Goal: Information Seeking & Learning: Understand process/instructions

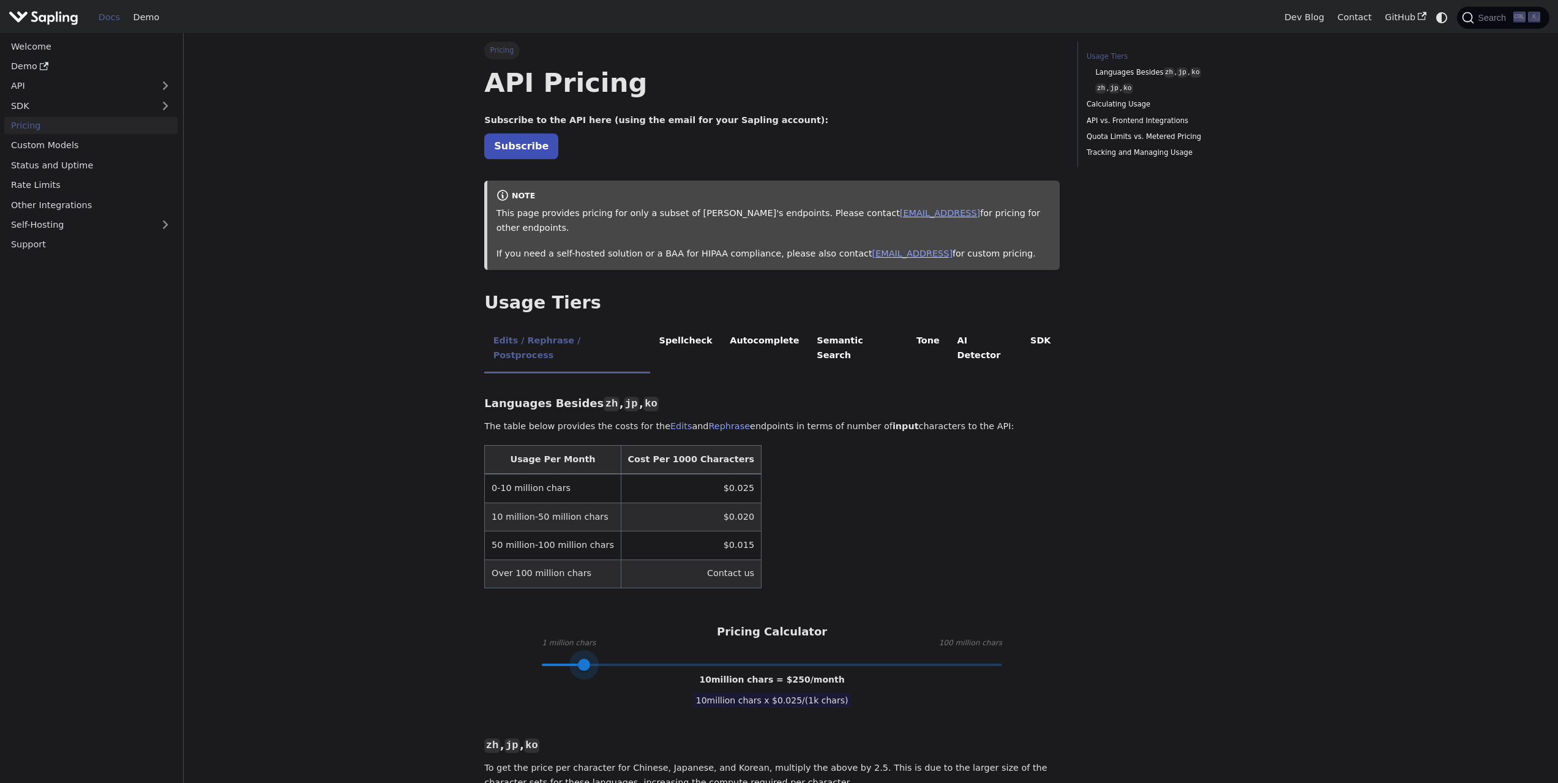
type input "1"
drag, startPoint x: 675, startPoint y: 637, endPoint x: 502, endPoint y: 640, distance: 172.7
click at [518, 147] on link "Subscribe" at bounding box center [521, 145] width 74 height 25
click at [67, 91] on link "API" at bounding box center [78, 86] width 149 height 18
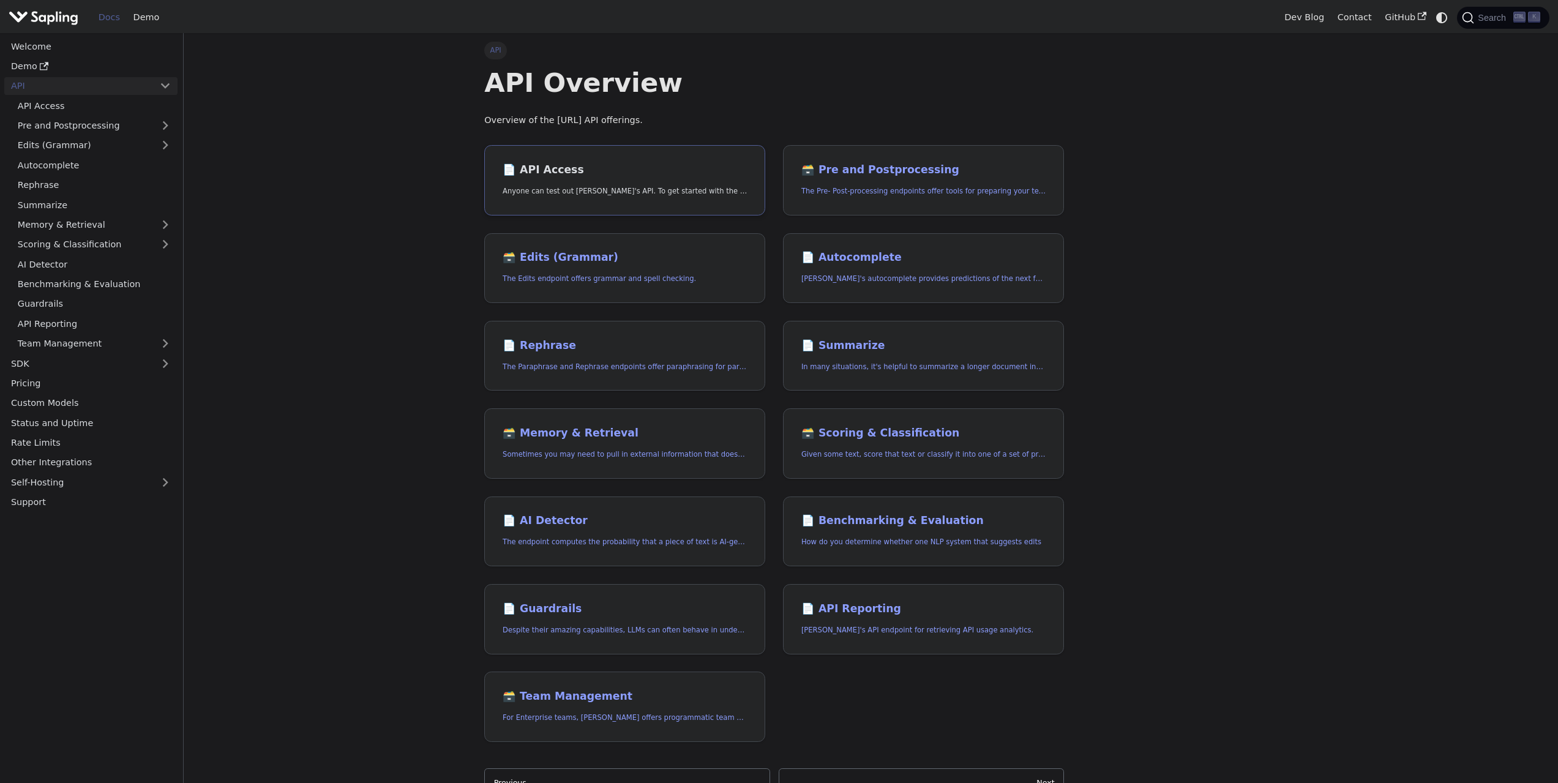
click at [598, 168] on h2 "📄️ API Access" at bounding box center [625, 169] width 244 height 13
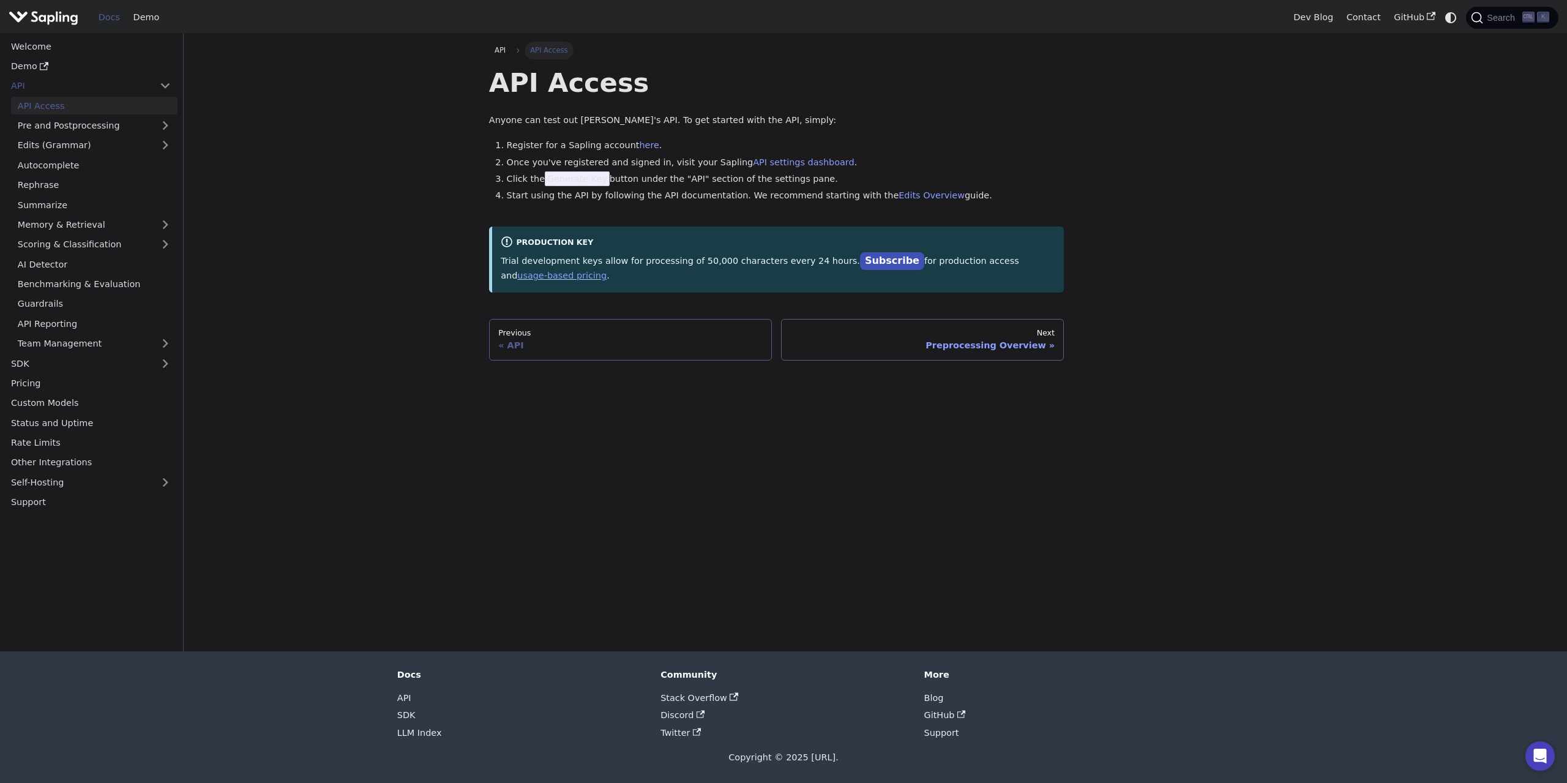
click at [531, 340] on div "API" at bounding box center [630, 345] width 264 height 11
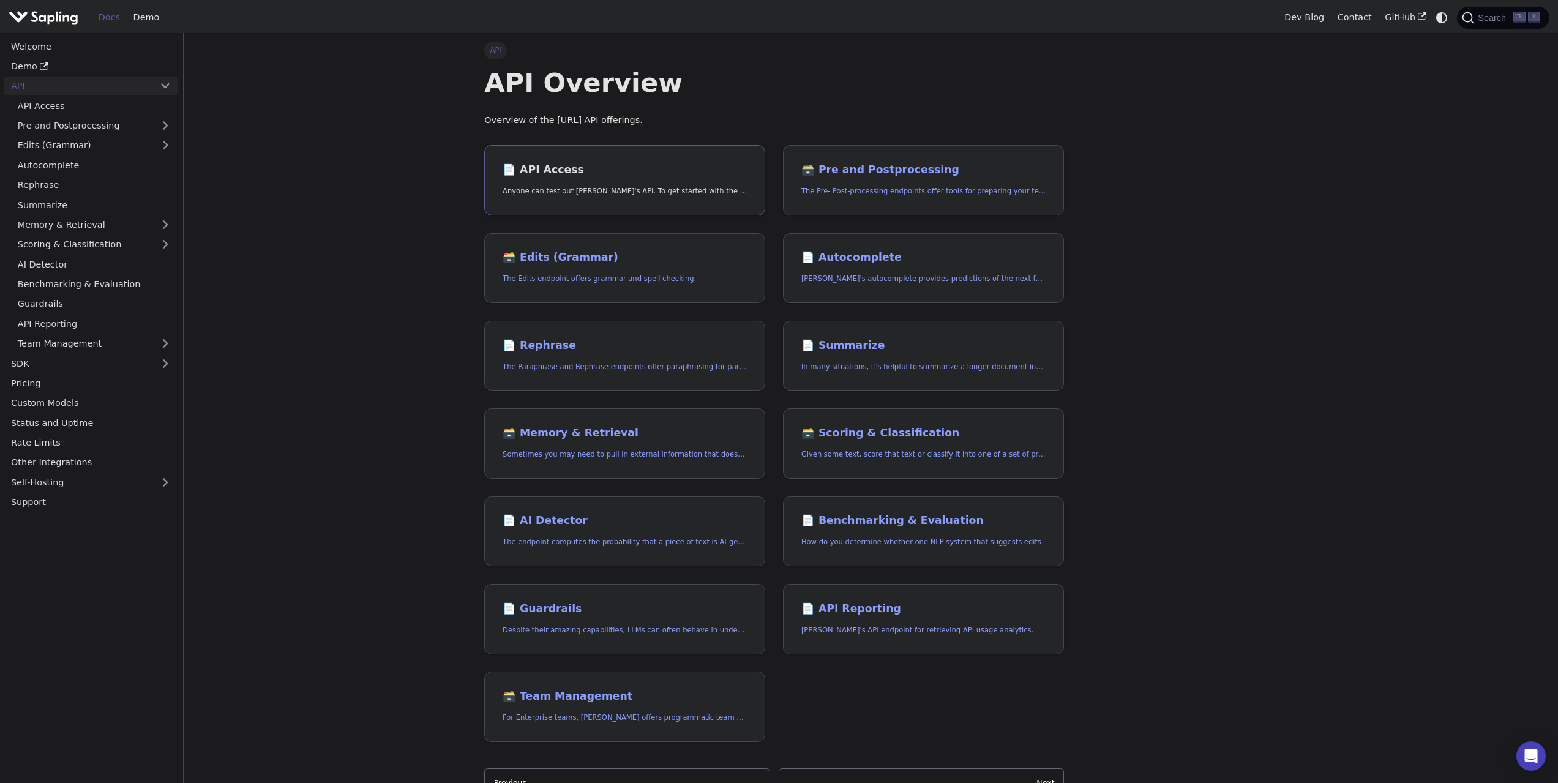
click at [585, 178] on link "📄️ API Access Anyone can test out [PERSON_NAME]'s API. To get started with the …" at bounding box center [624, 180] width 281 height 70
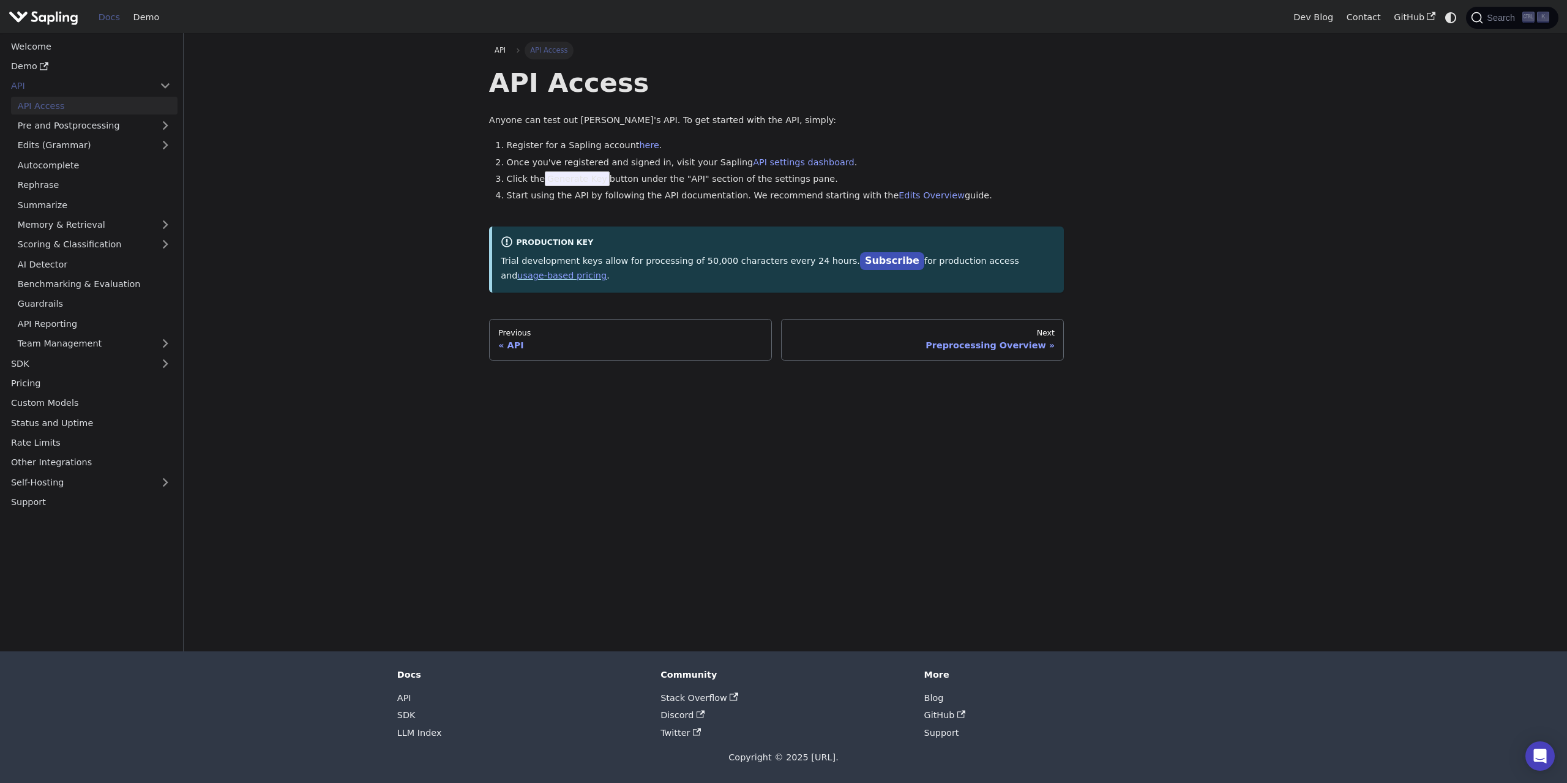
click at [578, 181] on span "Generate Key" at bounding box center [577, 178] width 65 height 15
click at [1139, 173] on div "API API Access API Access Anyone can test out Sapling's API. To get started wit…" at bounding box center [875, 201] width 790 height 318
click at [969, 340] on div "Preprocessing Overview" at bounding box center [918, 345] width 264 height 11
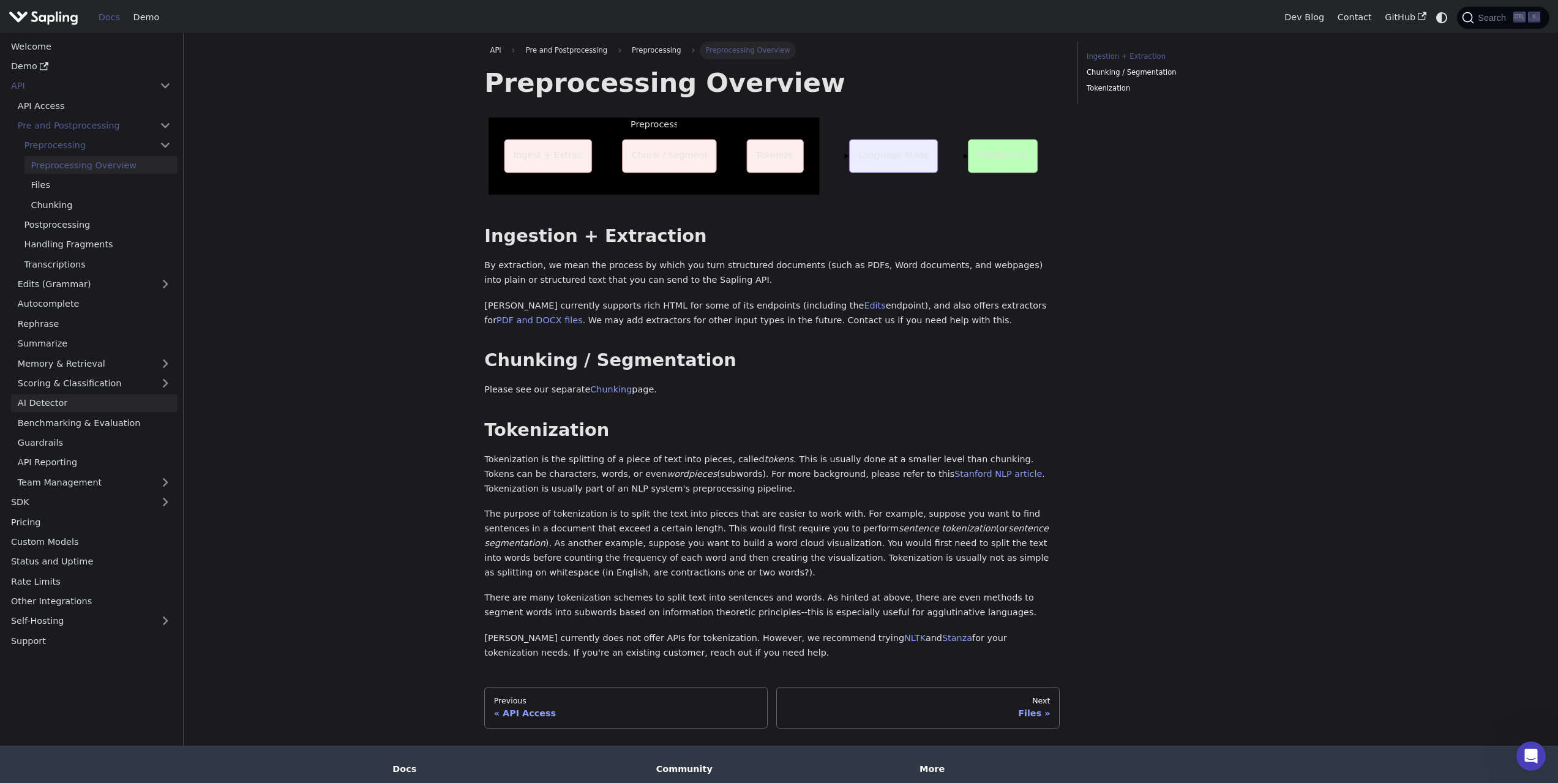
click at [55, 400] on link "AI Detector" at bounding box center [94, 403] width 167 height 18
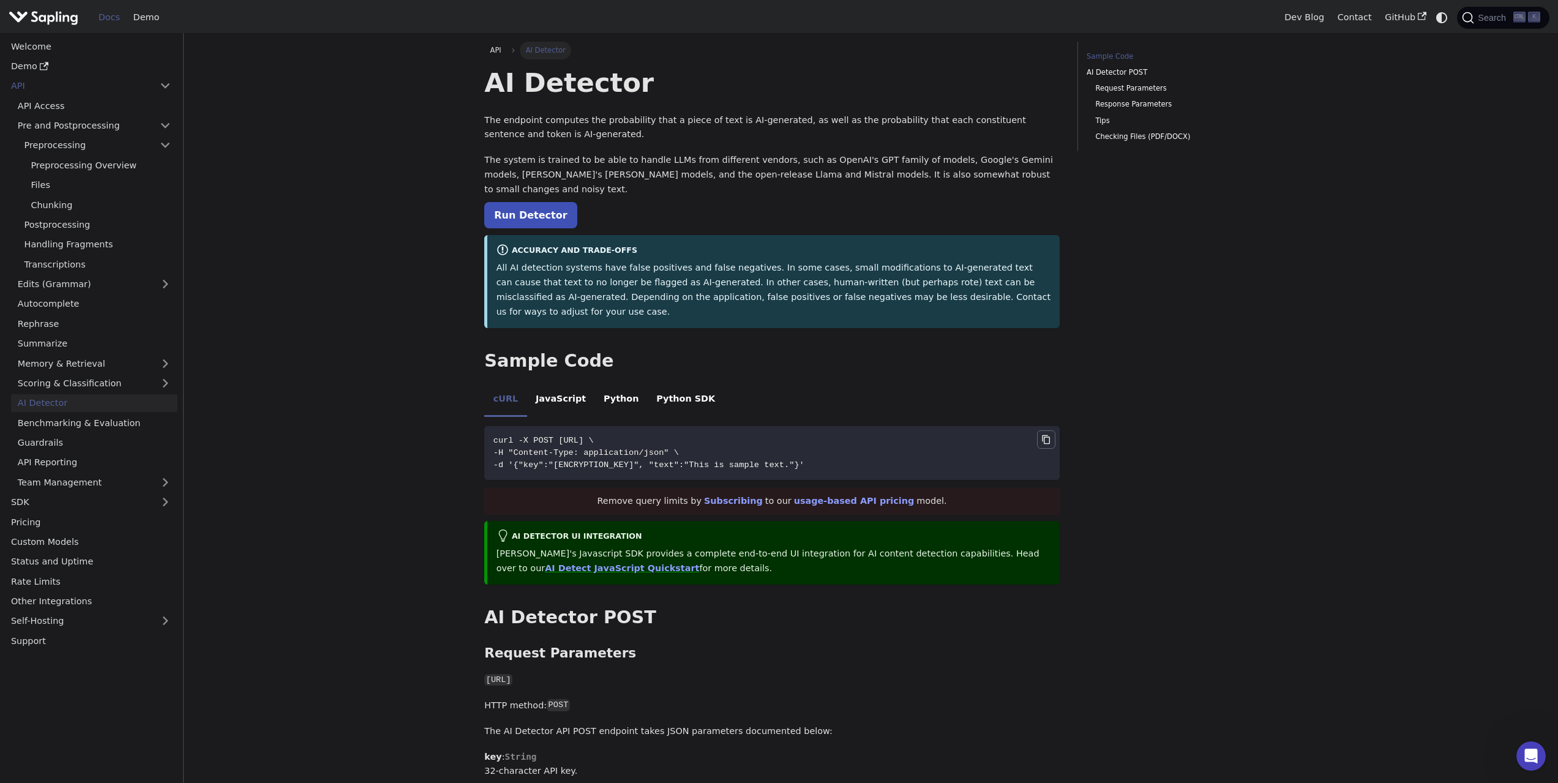
click at [1049, 435] on icon "Copy code to clipboard" at bounding box center [1046, 440] width 10 height 10
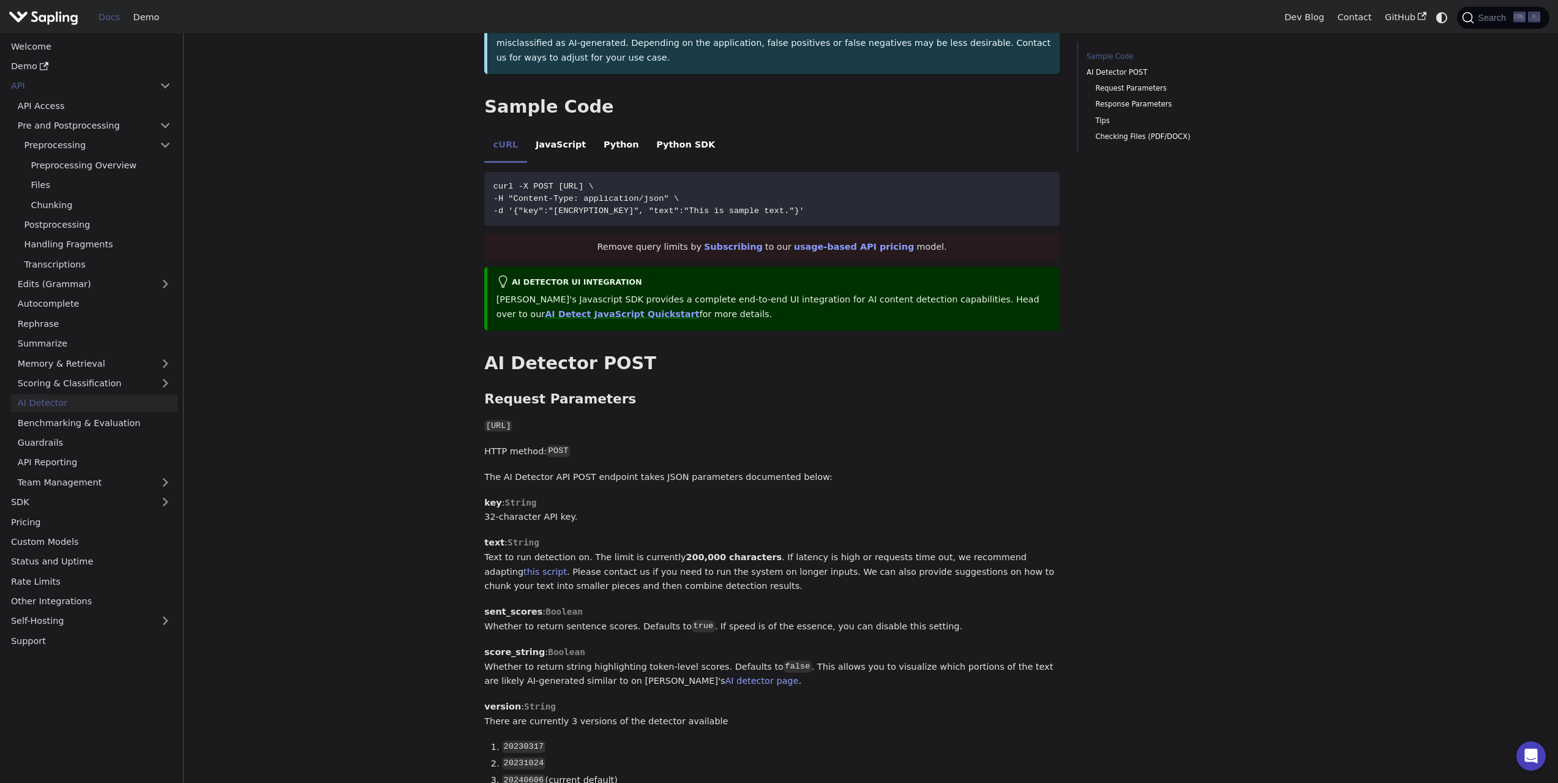
scroll to position [262, 0]
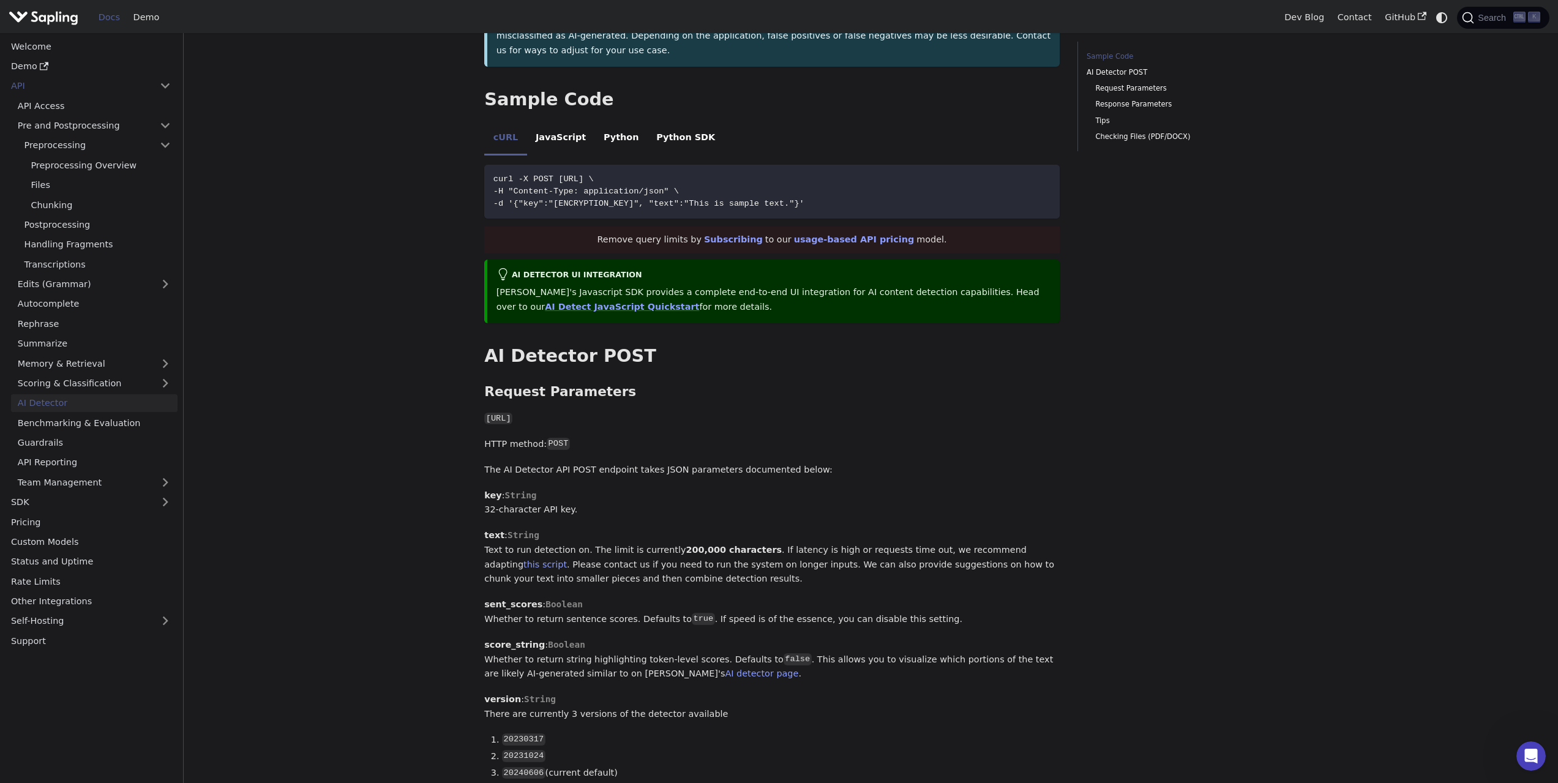
drag, startPoint x: 1153, startPoint y: 414, endPoint x: 1156, endPoint y: 429, distance: 15.6
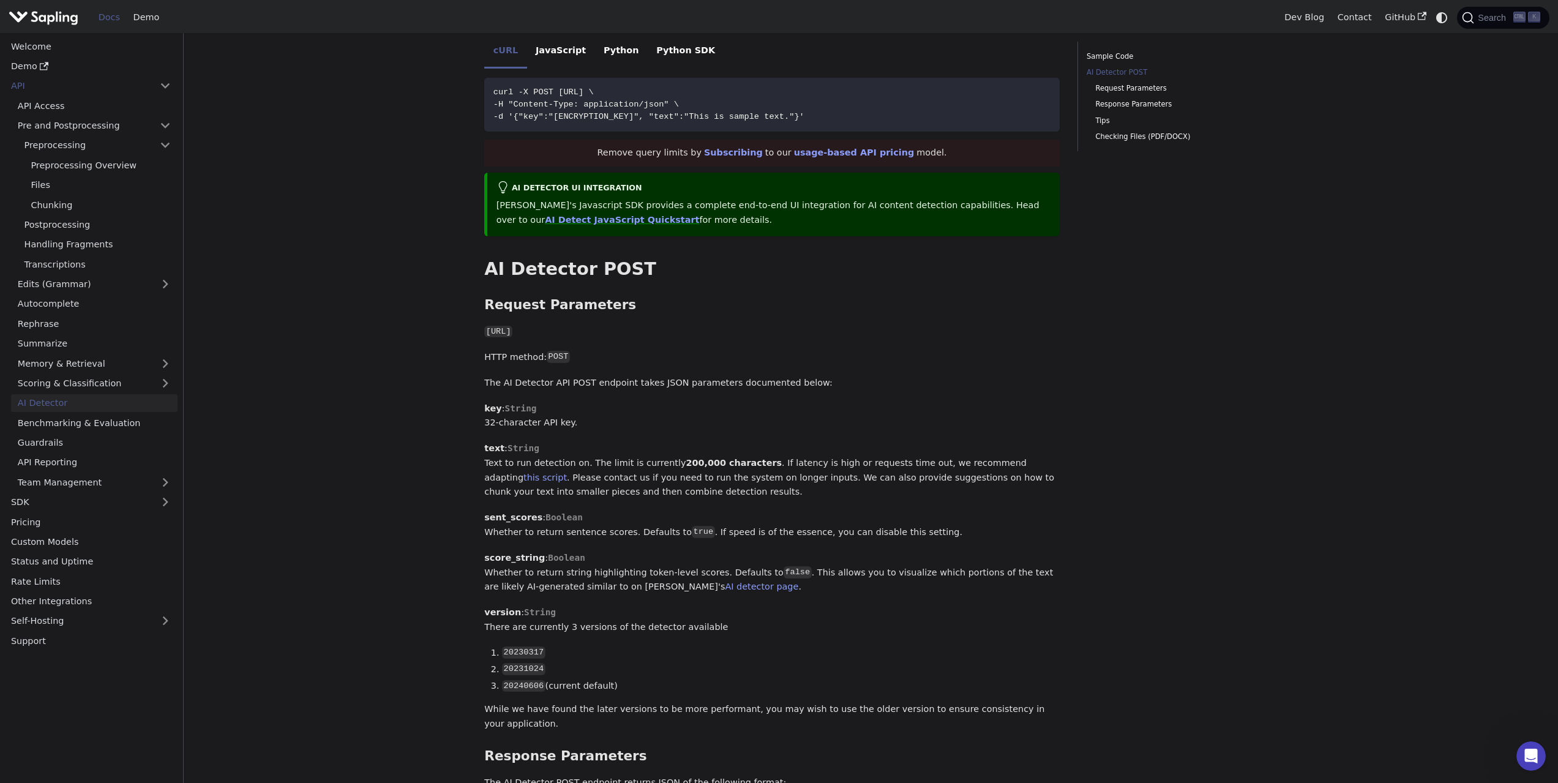
scroll to position [352, 0]
drag, startPoint x: 1183, startPoint y: 423, endPoint x: 1191, endPoint y: 436, distance: 15.3
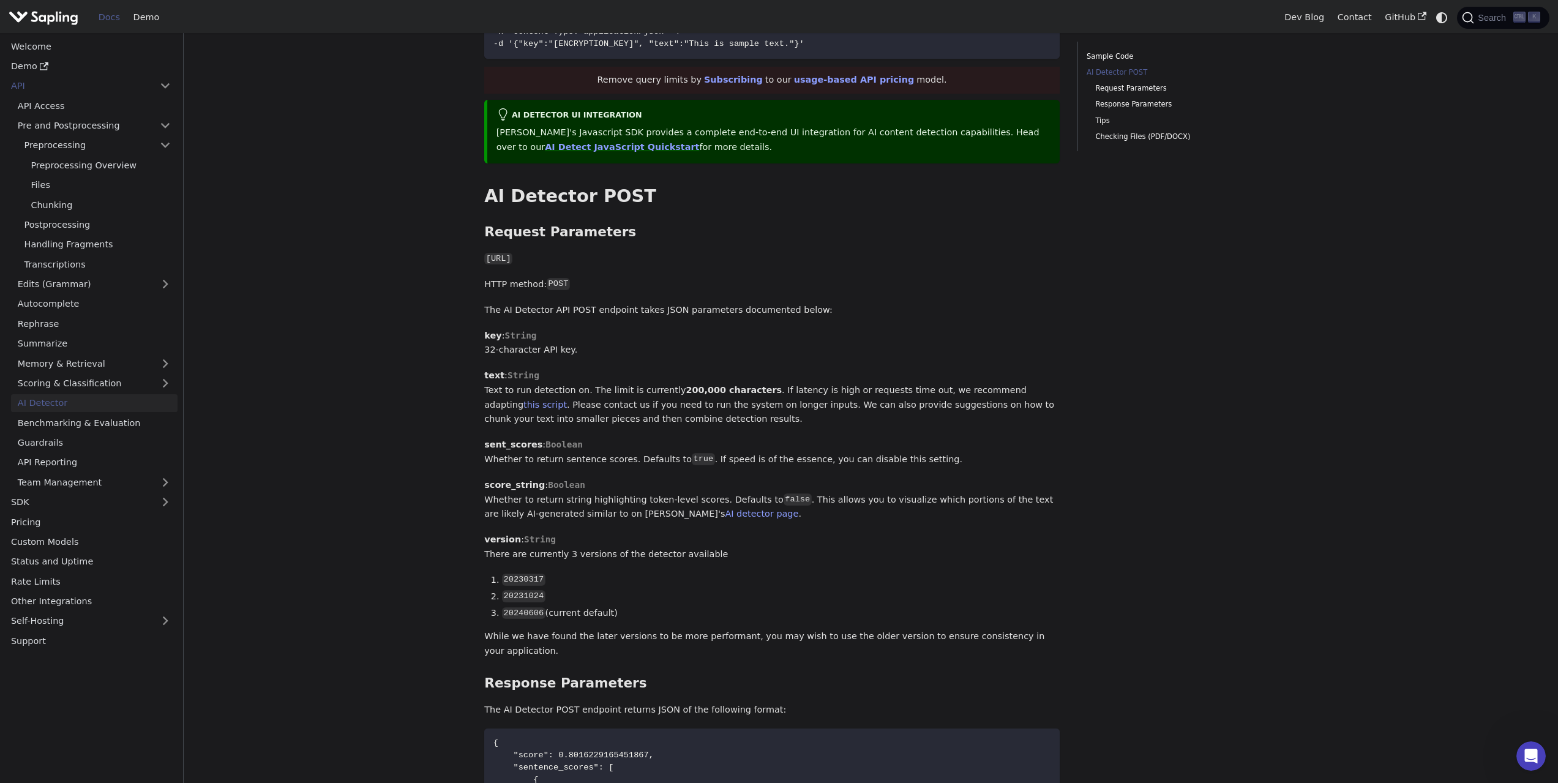
scroll to position [423, 0]
drag, startPoint x: 1221, startPoint y: 429, endPoint x: 1222, endPoint y: 440, distance: 10.5
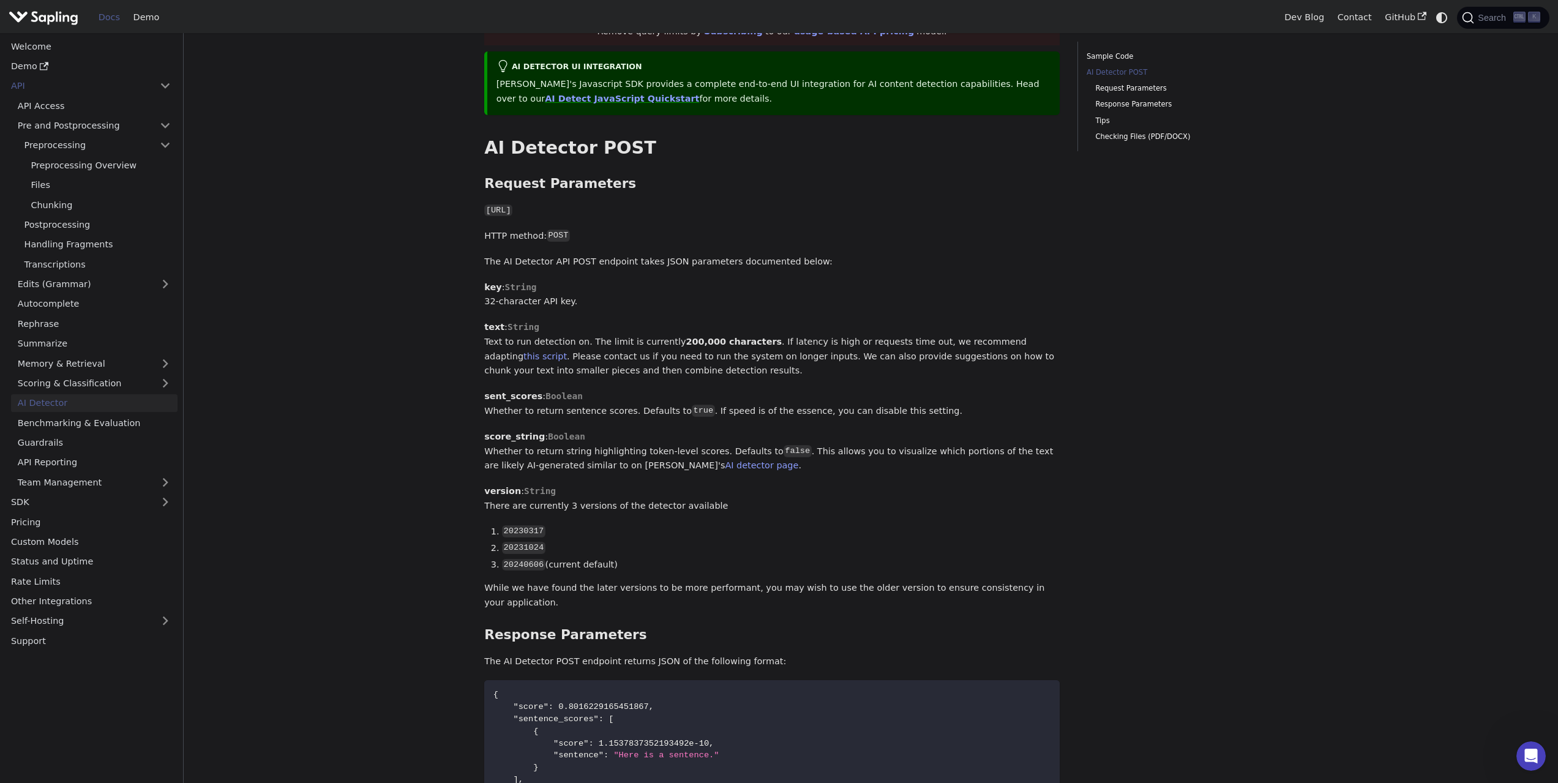
scroll to position [545, 0]
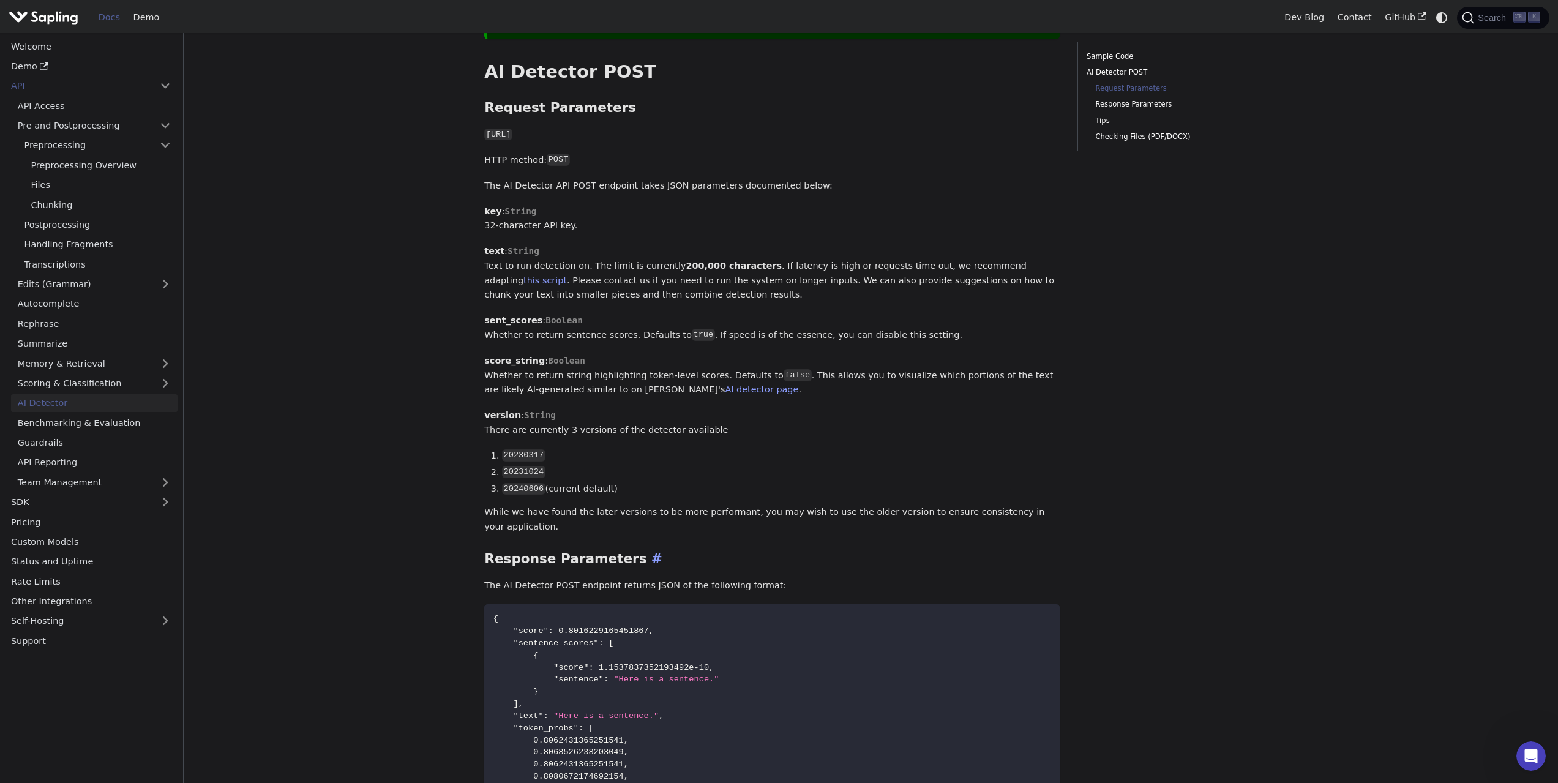
click at [588, 551] on h3 "Response Parameters ​" at bounding box center [771, 559] width 575 height 17
click at [648, 551] on h3 "Response Parameters ​" at bounding box center [771, 559] width 575 height 17
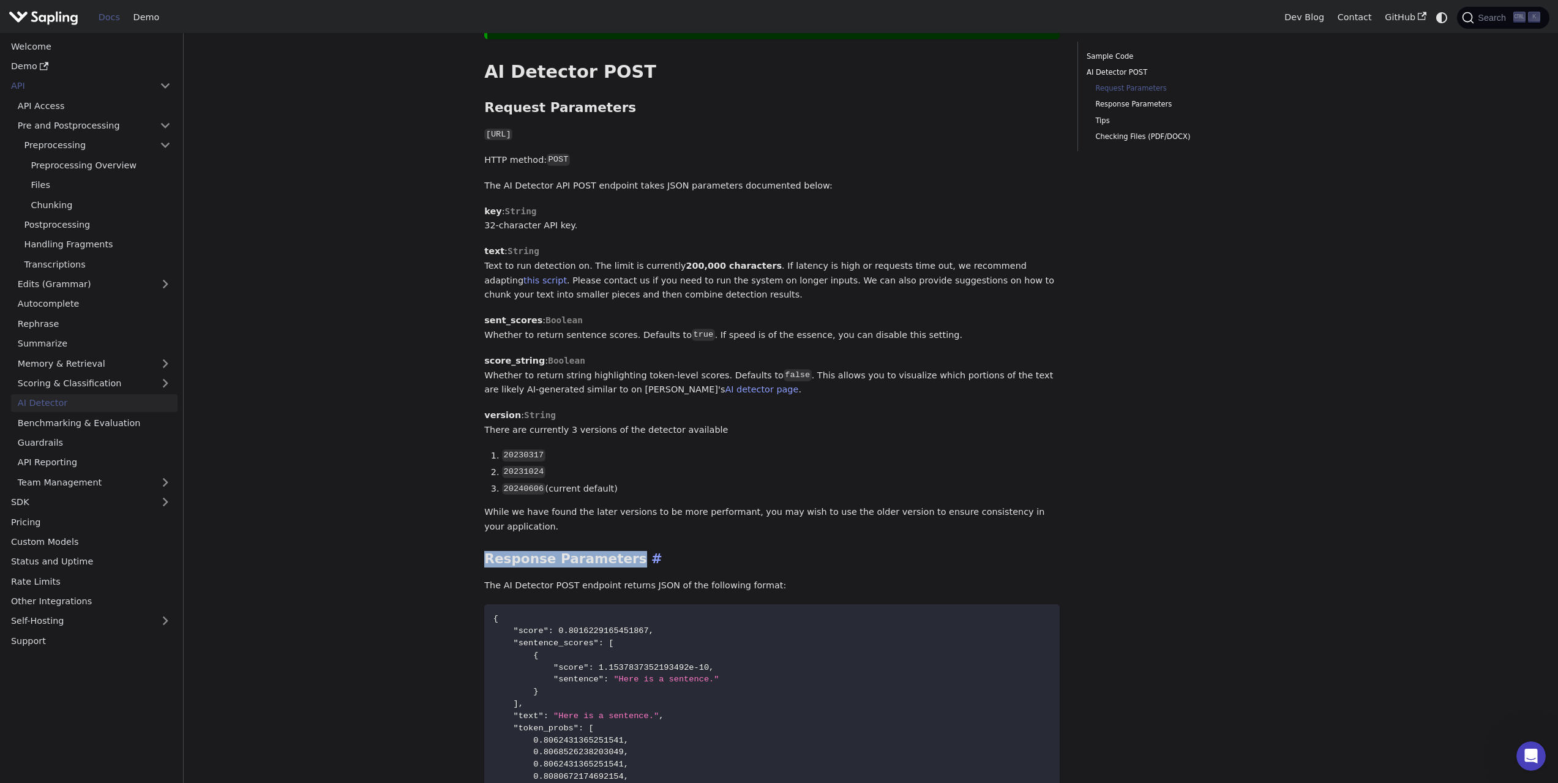
click at [648, 551] on h3 "Response Parameters ​" at bounding box center [771, 559] width 575 height 17
click at [1100, 523] on div "Sample Code AI Detector POST Request Parameters Response Parameters Tips Checki…" at bounding box center [1167, 458] width 198 height 1925
click at [1056, 551] on h3 "Response Parameters ​" at bounding box center [771, 559] width 575 height 17
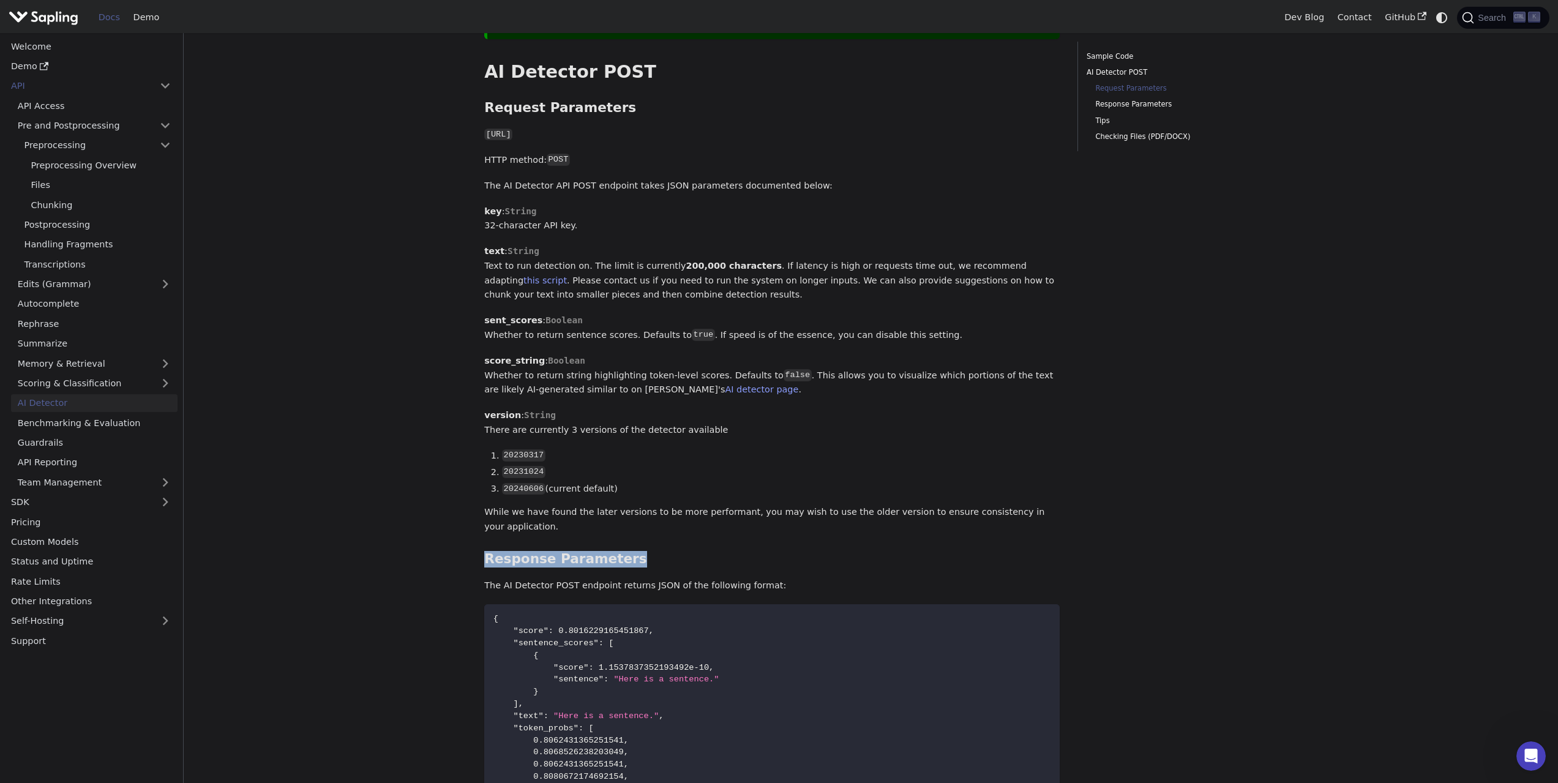
click at [1157, 523] on div "Sample Code AI Detector POST Request Parameters Response Parameters Tips Checki…" at bounding box center [1167, 458] width 198 height 1925
click at [1147, 516] on div "Sample Code AI Detector POST Request Parameters Response Parameters Tips Checki…" at bounding box center [1167, 458] width 198 height 1925
click at [995, 551] on h3 "Response Parameters ​" at bounding box center [771, 559] width 575 height 17
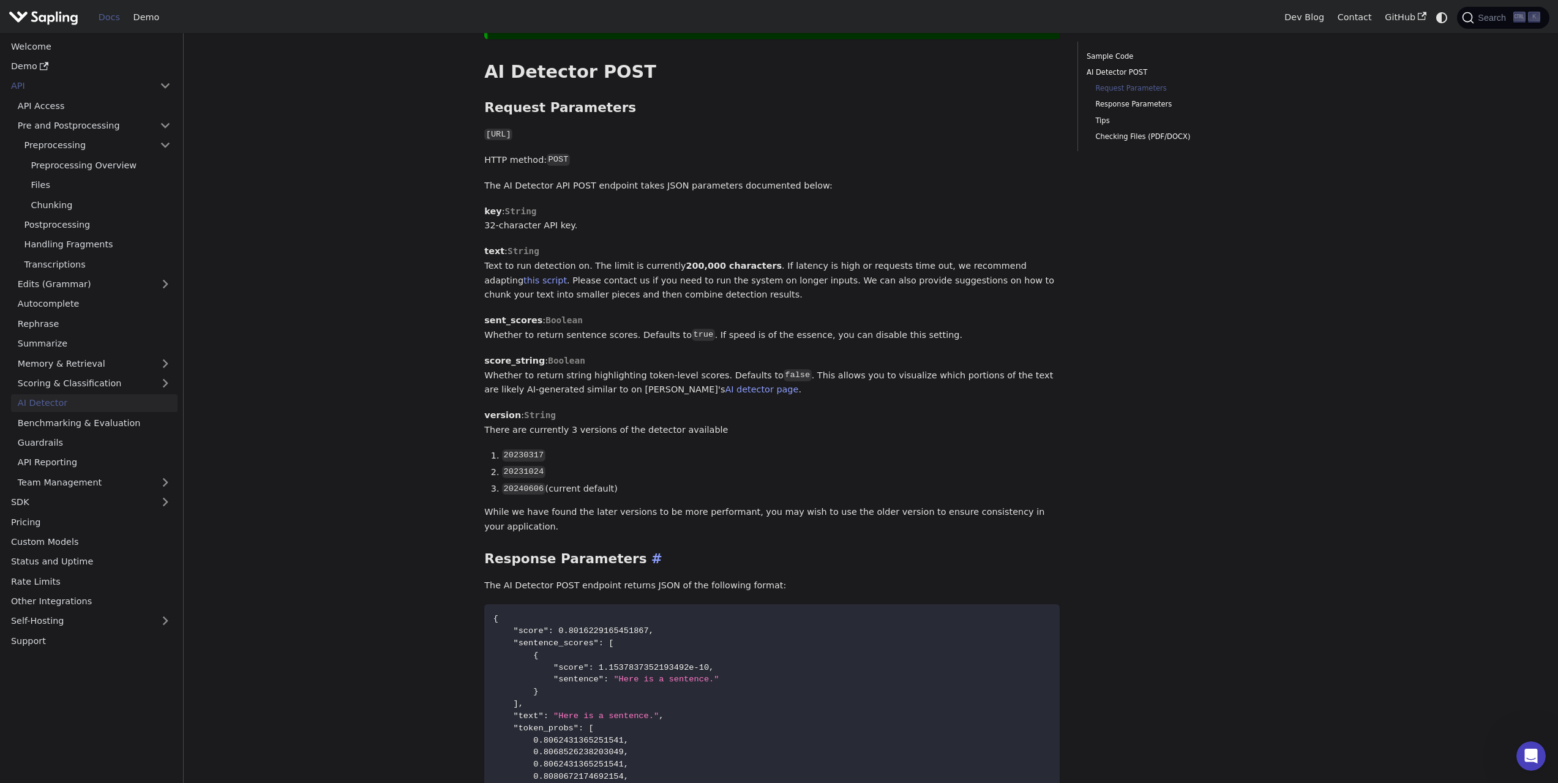
click at [995, 551] on h3 "Response Parameters ​" at bounding box center [771, 559] width 575 height 17
drag, startPoint x: 994, startPoint y: 519, endPoint x: 1035, endPoint y: 542, distance: 46.3
click at [994, 551] on h3 "Response Parameters ​" at bounding box center [771, 559] width 575 height 17
click at [1192, 534] on div "Sample Code AI Detector POST Request Parameters Response Parameters Tips Checki…" at bounding box center [1167, 458] width 198 height 1925
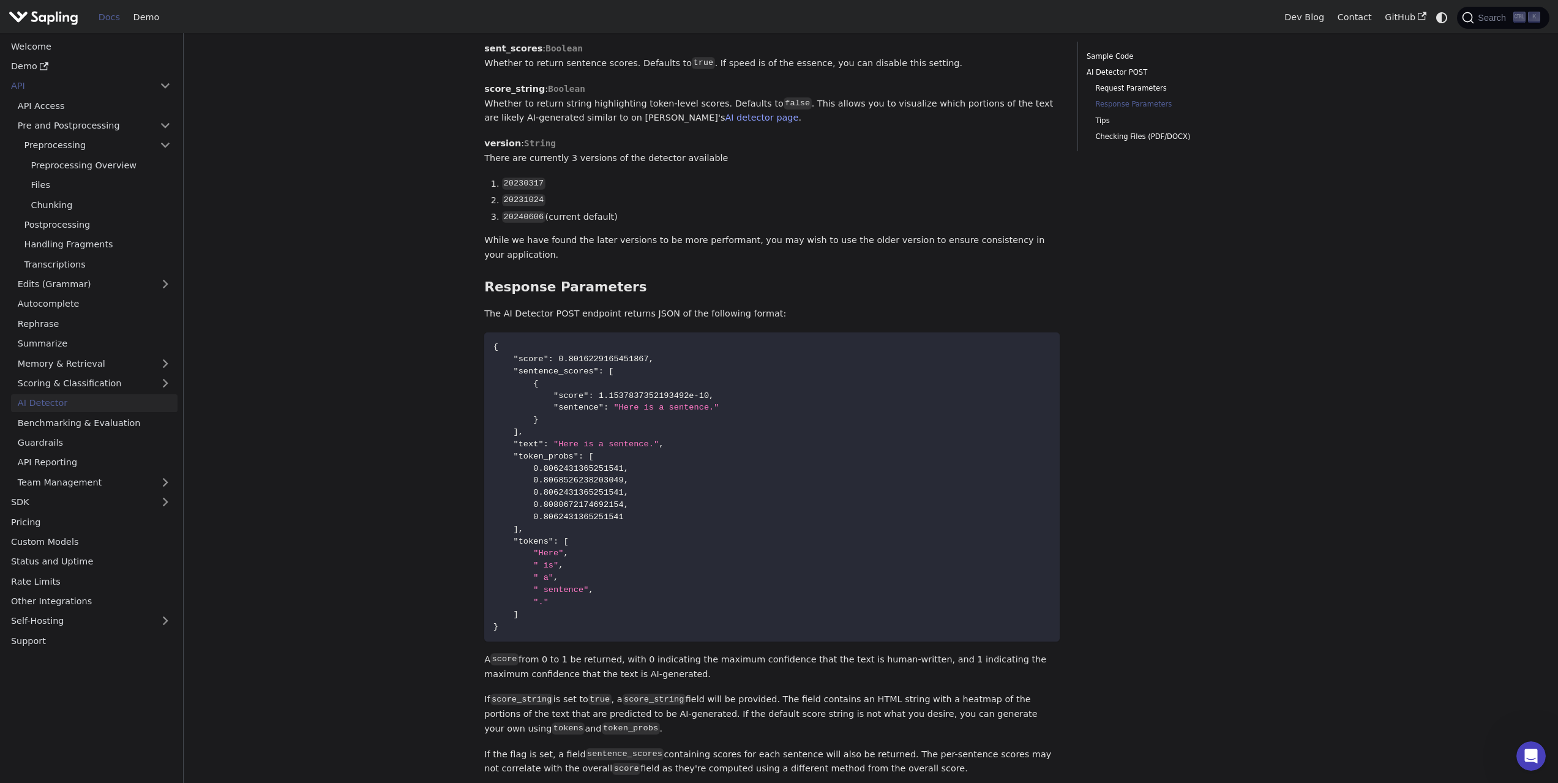
drag, startPoint x: 1139, startPoint y: 490, endPoint x: 1117, endPoint y: 554, distance: 67.4
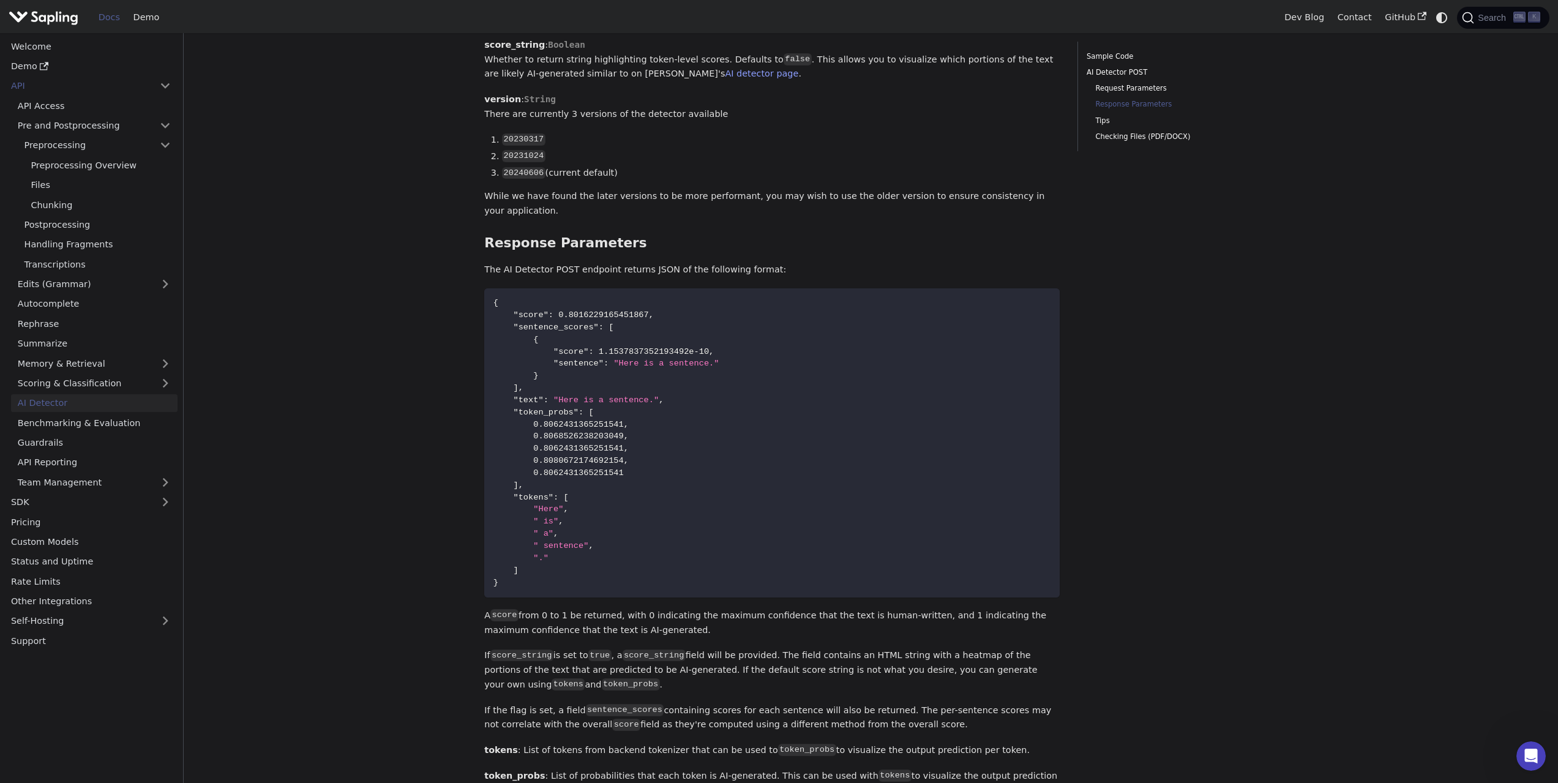
drag, startPoint x: 1130, startPoint y: 554, endPoint x: 1131, endPoint y: 563, distance: 9.2
drag, startPoint x: 1341, startPoint y: 304, endPoint x: 1331, endPoint y: 302, distance: 10.0
click at [1336, 305] on main "API AI Detector On this page AI Detector The endpoint computes the probability …" at bounding box center [871, 146] width 1374 height 1952
drag, startPoint x: 1153, startPoint y: 602, endPoint x: 1137, endPoint y: 599, distance: 16.8
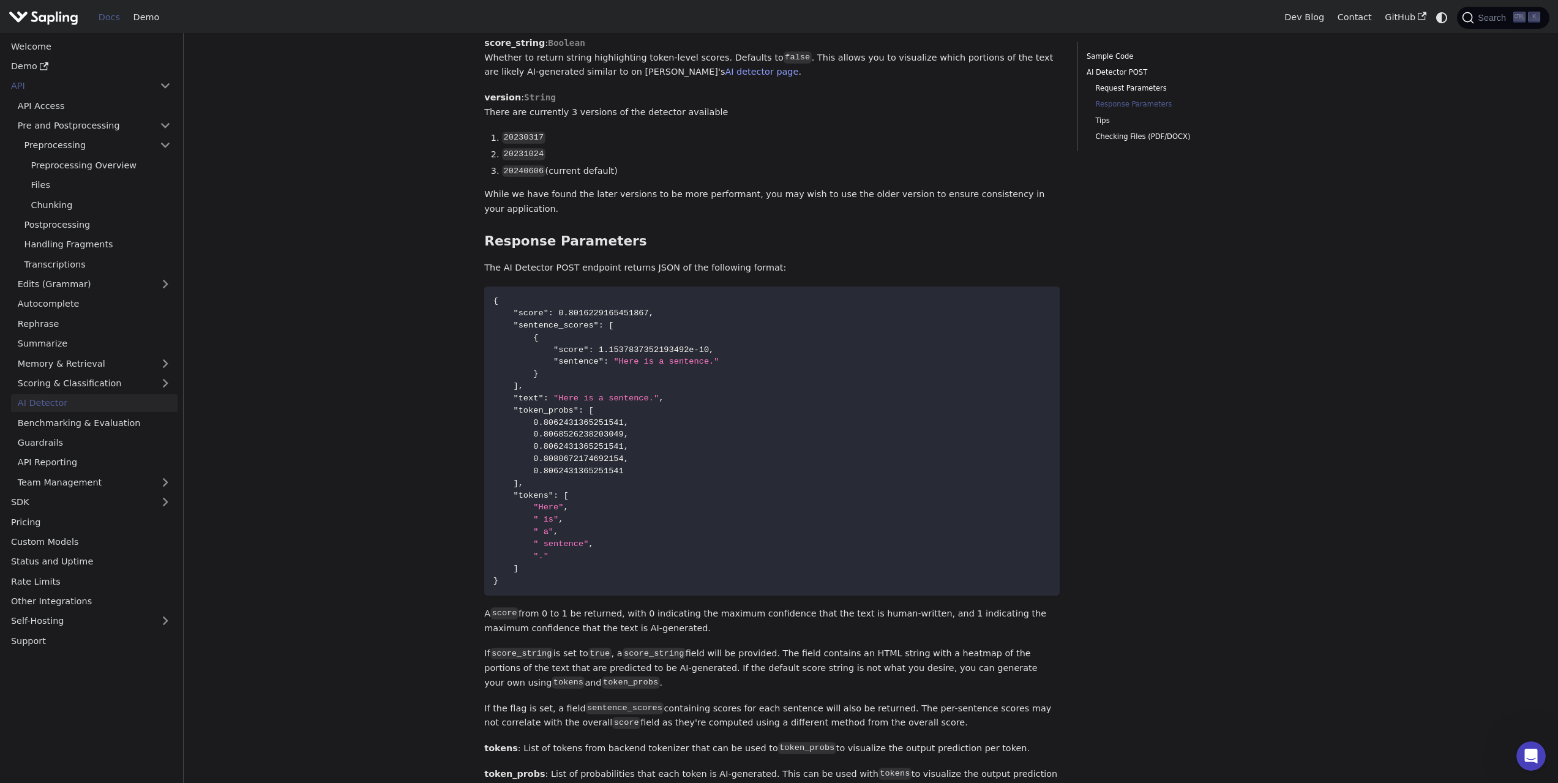
click at [1153, 602] on div "Sample Code AI Detector POST Request Parameters Response Parameters Tips Checki…" at bounding box center [1167, 140] width 198 height 1925
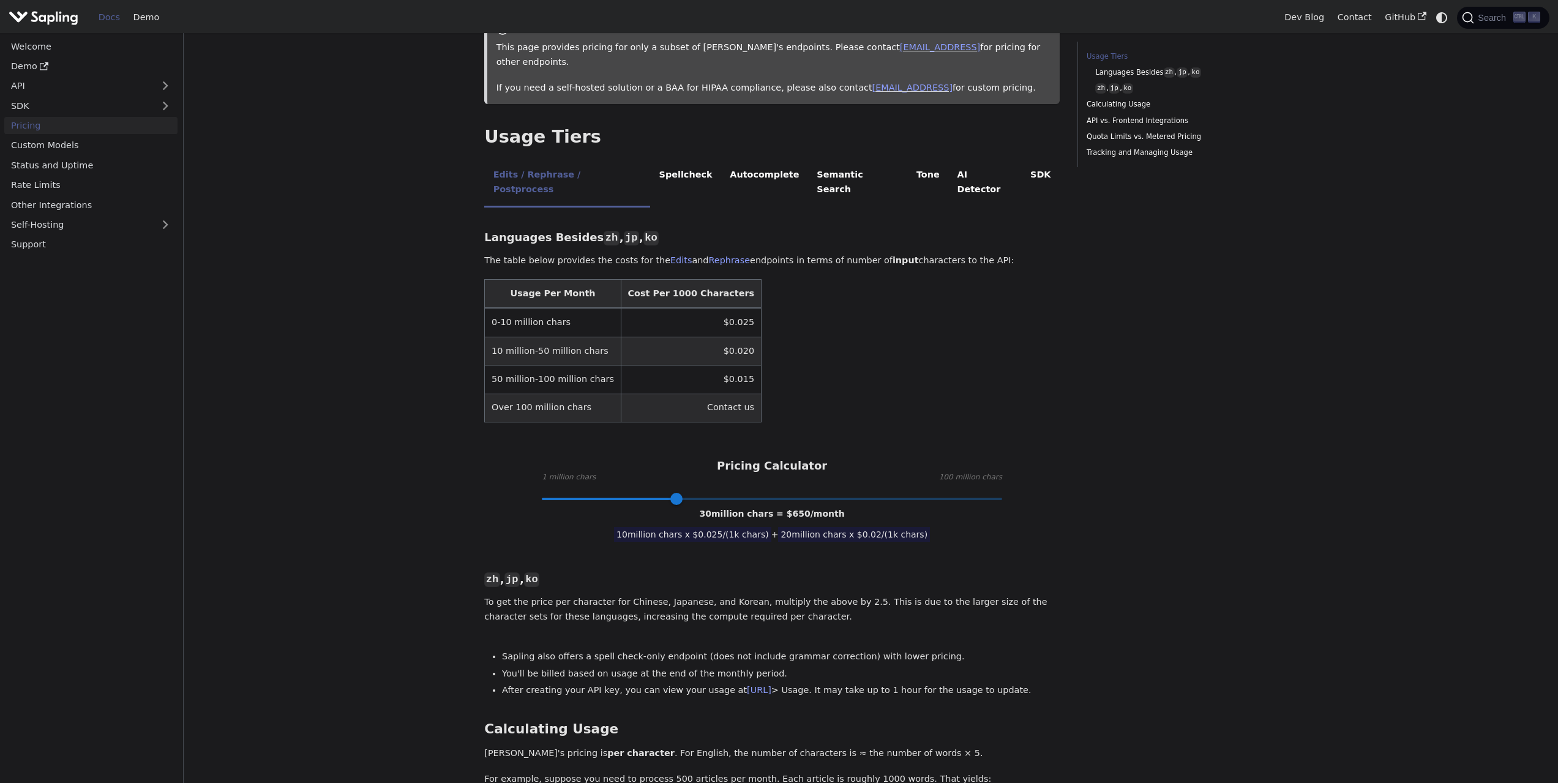
scroll to position [184, 0]
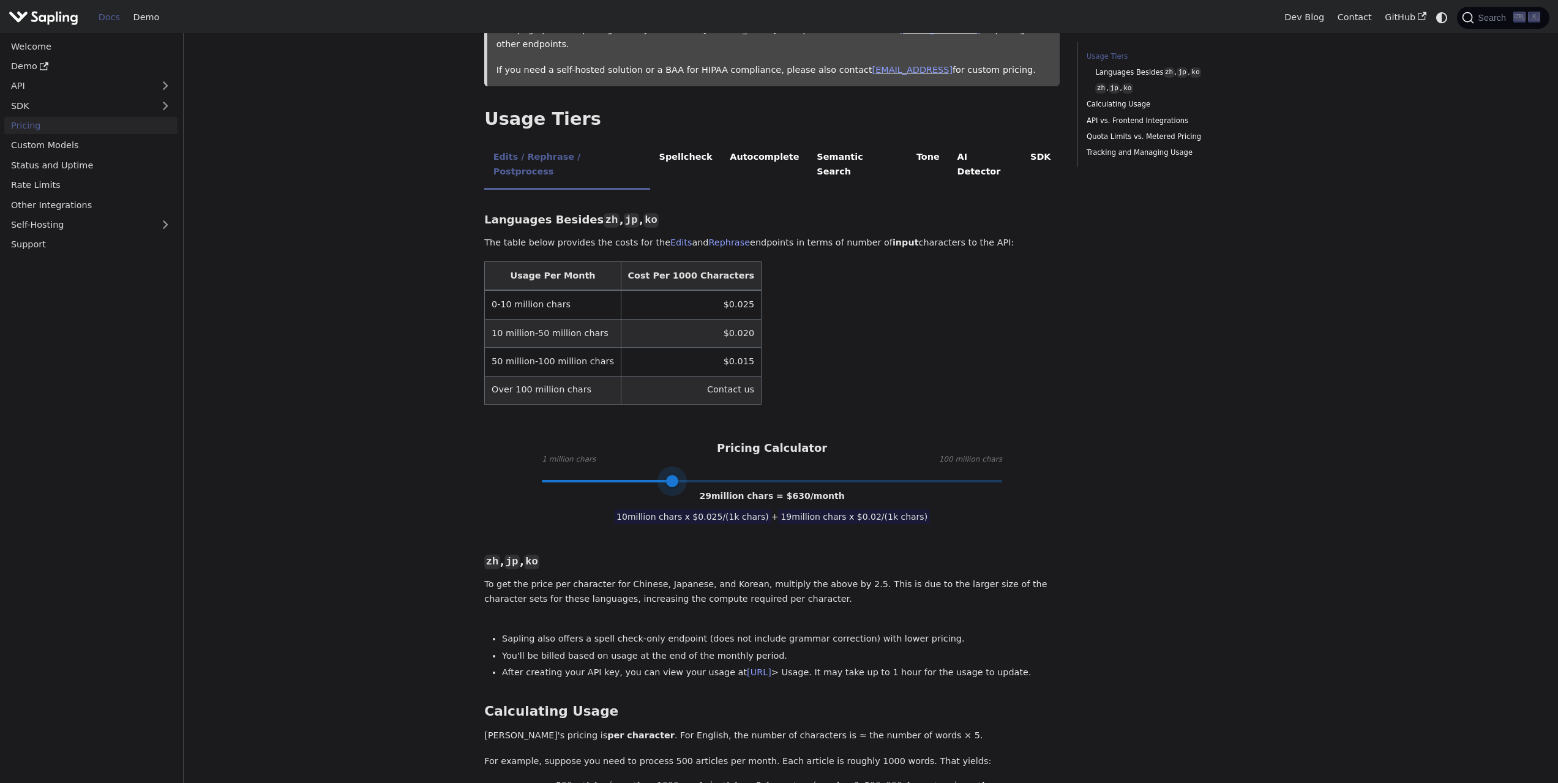
type input "1"
drag, startPoint x: 670, startPoint y: 451, endPoint x: 500, endPoint y: 458, distance: 170.3
click at [500, 458] on div "Languages Besides zh , jp , ko ​ The table below provides the costs for the Edi…" at bounding box center [771, 699] width 575 height 1002
drag, startPoint x: 384, startPoint y: 467, endPoint x: 288, endPoint y: 473, distance: 95.7
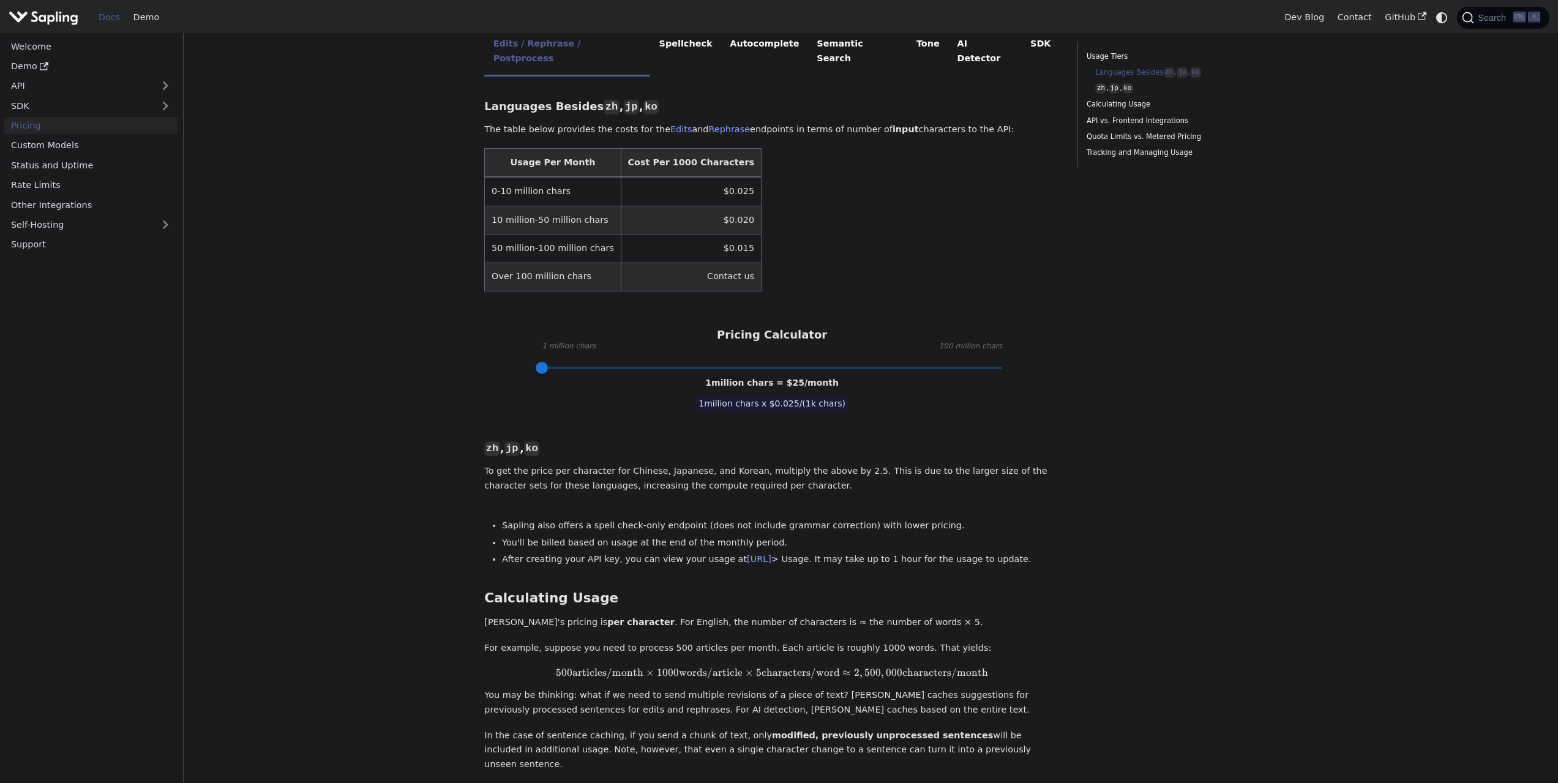
scroll to position [306, 0]
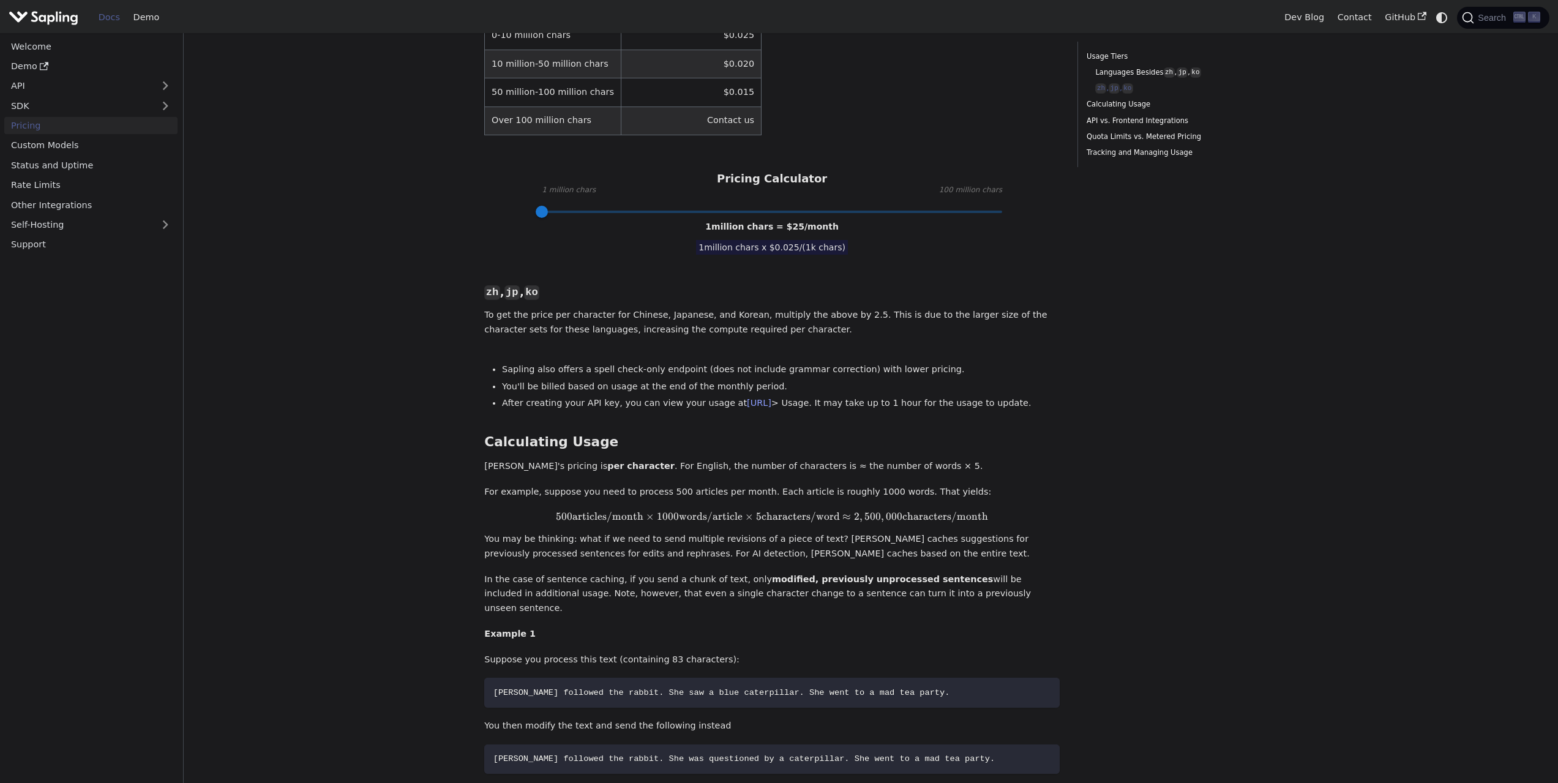
drag, startPoint x: 1119, startPoint y: 414, endPoint x: 1114, endPoint y: 476, distance: 62.1
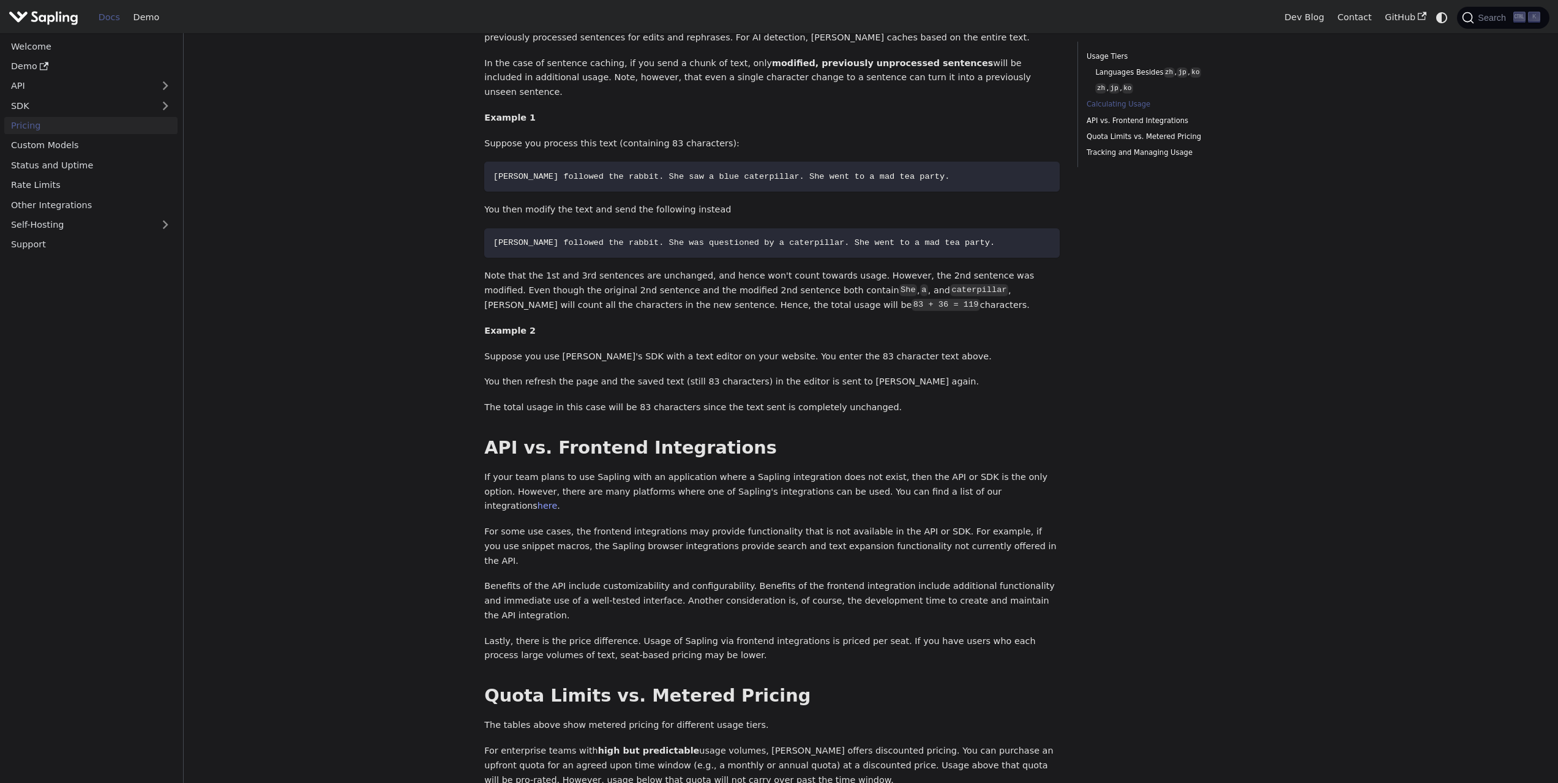
scroll to position [972, 0]
drag, startPoint x: 1149, startPoint y: 406, endPoint x: 1155, endPoint y: 416, distance: 11.2
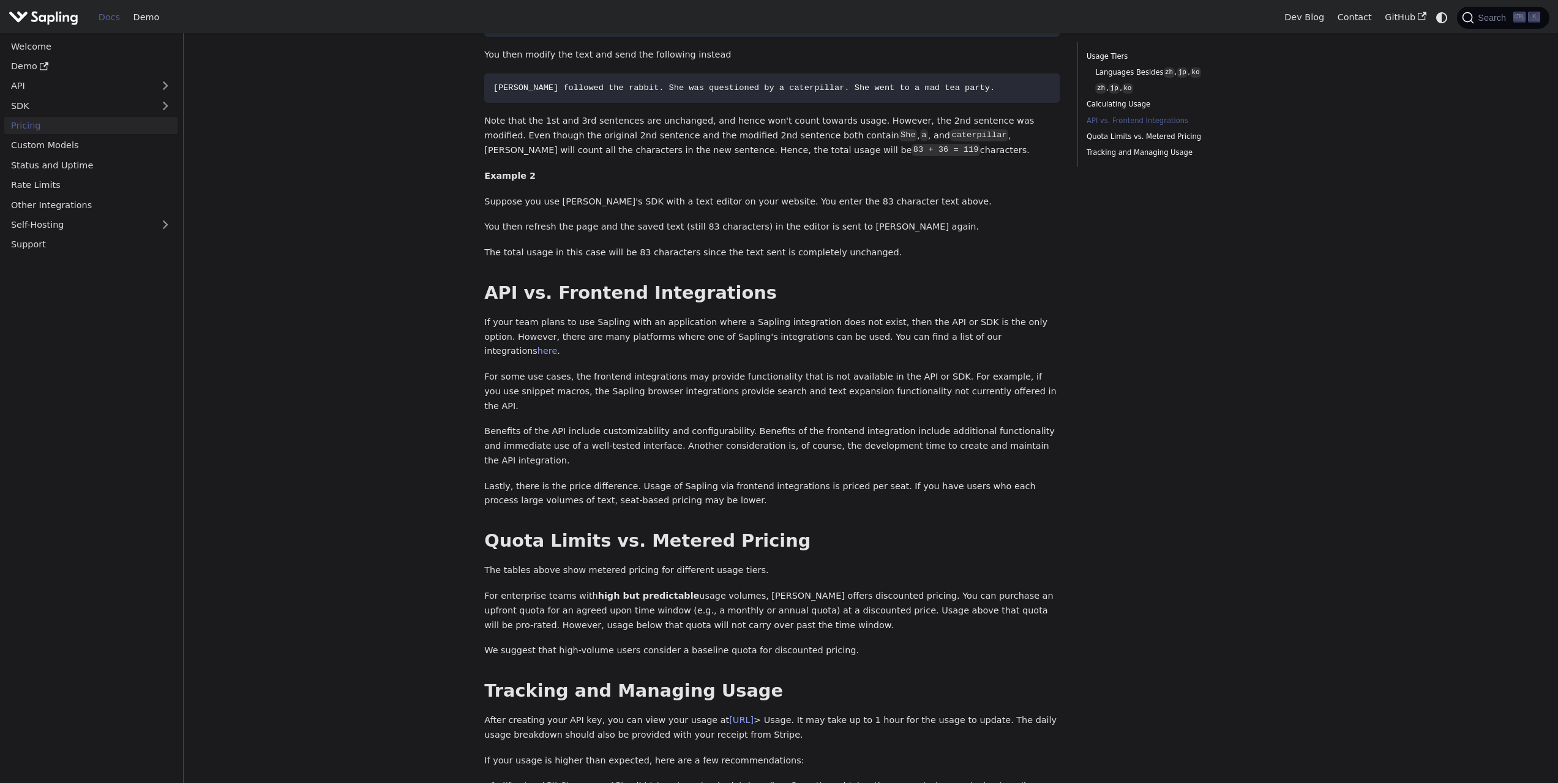
drag, startPoint x: 1121, startPoint y: 427, endPoint x: 1124, endPoint y: 495, distance: 68.0
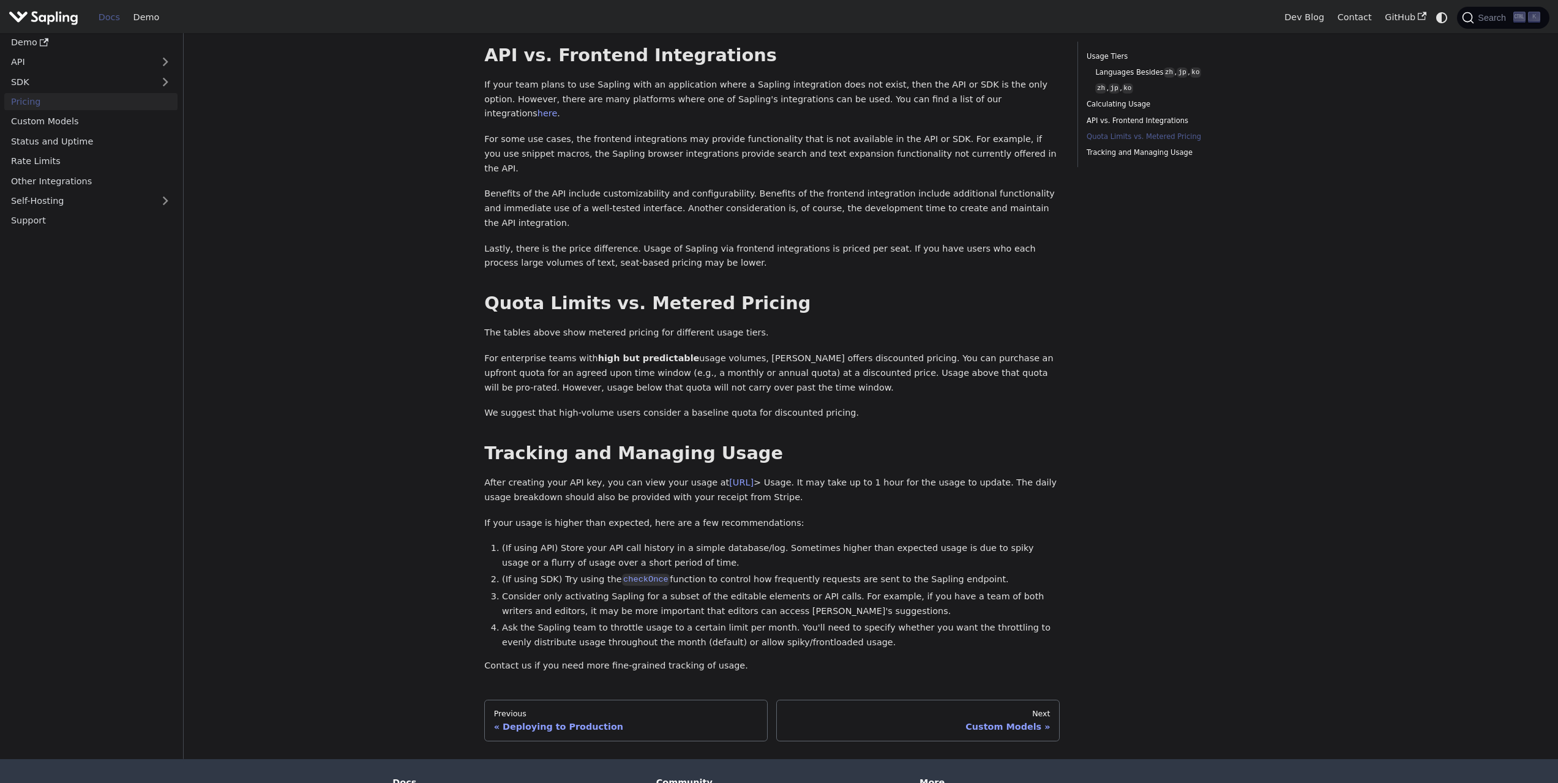
scroll to position [1365, 0]
drag, startPoint x: 1127, startPoint y: 495, endPoint x: 1132, endPoint y: 507, distance: 12.6
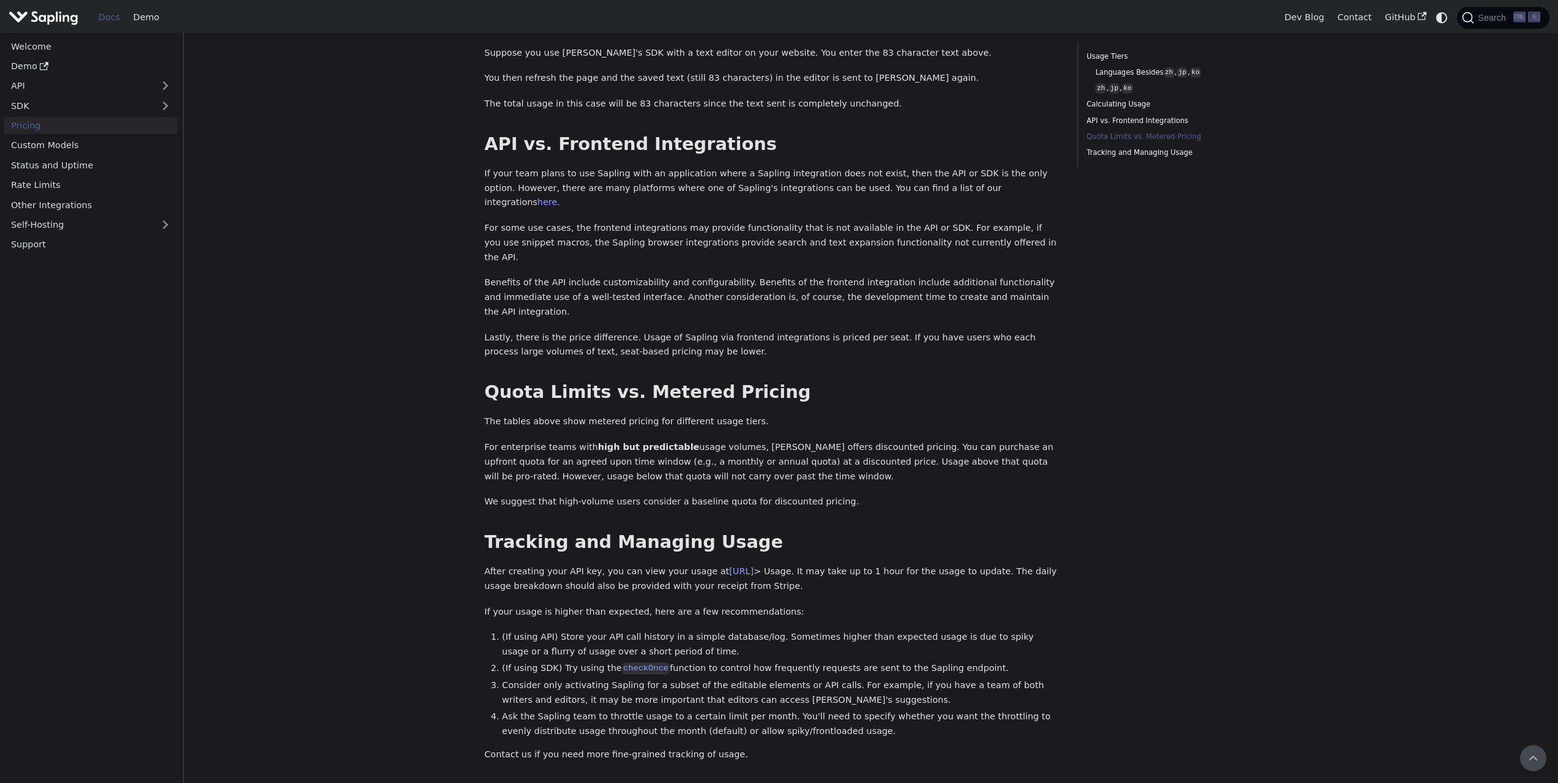
drag, startPoint x: 1210, startPoint y: 525, endPoint x: 1182, endPoint y: 465, distance: 66.0
